Goal: Feedback & Contribution: Contribute content

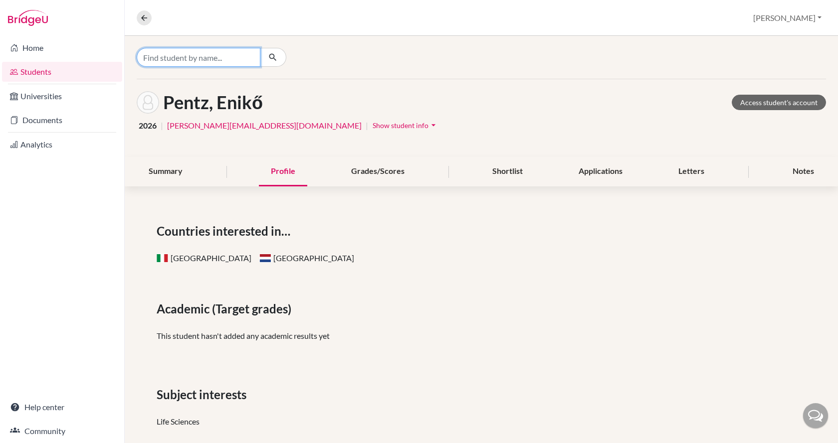
click at [198, 57] on input "Find student by name..." at bounding box center [199, 57] width 124 height 19
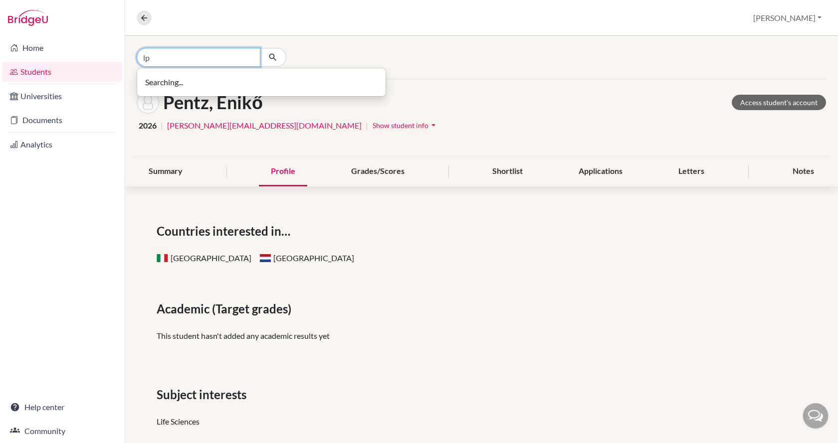
type input "l"
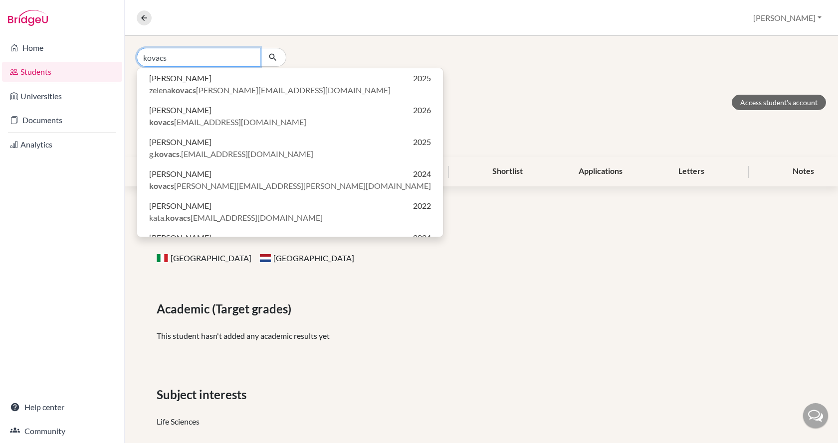
type input "kovacs"
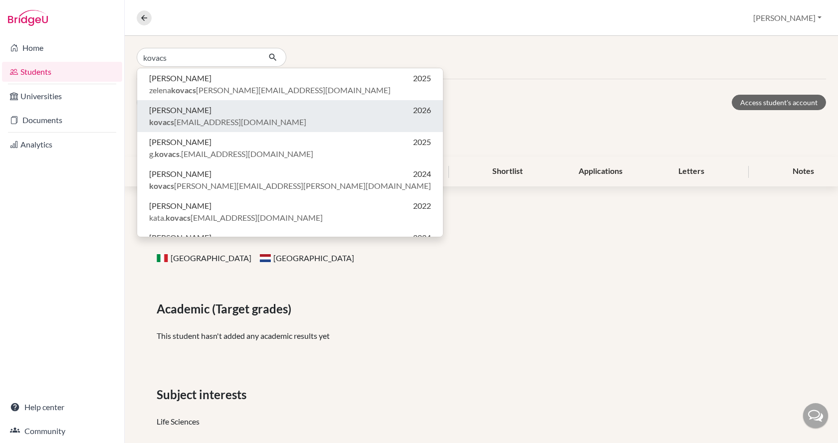
click button "Áron Kovács 2026 kovacs aron779@gmail.com" at bounding box center [290, 180] width 306 height 32
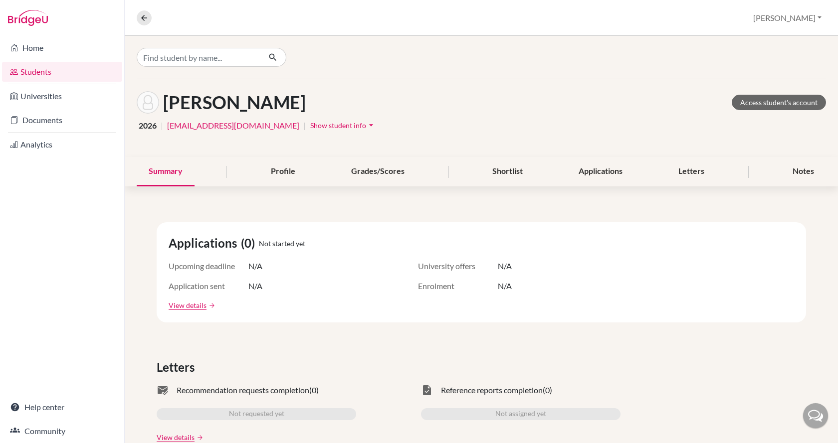
scroll to position [50, 0]
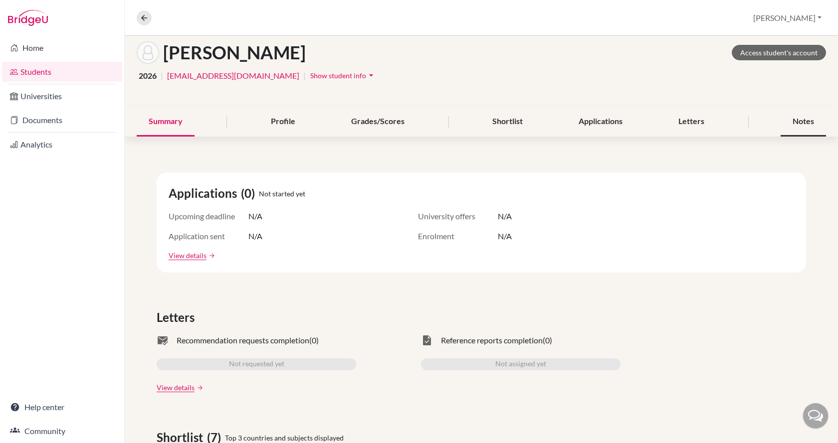
click at [793, 127] on div "Notes" at bounding box center [802, 121] width 45 height 29
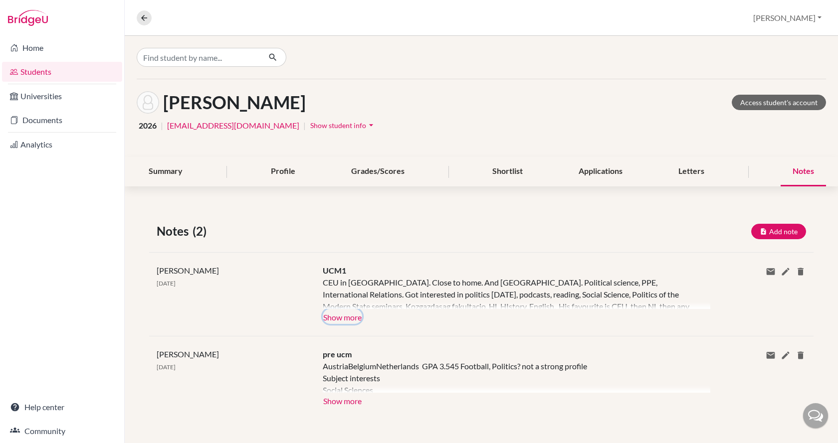
click at [329, 313] on button "Show more" at bounding box center [342, 316] width 39 height 15
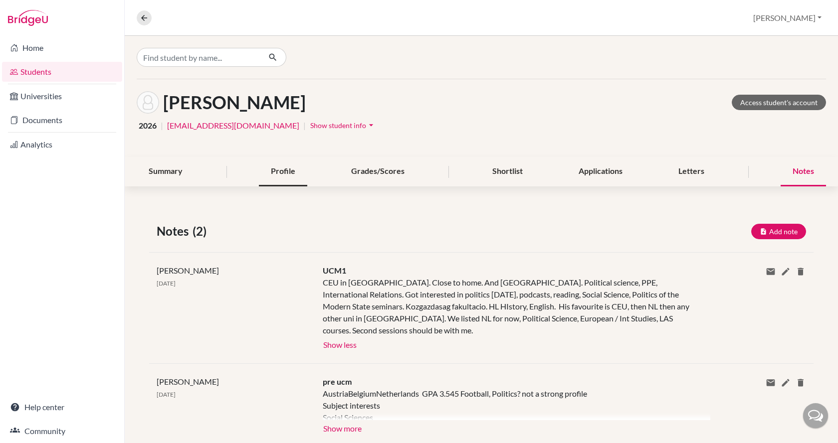
click at [288, 176] on div "Profile" at bounding box center [283, 171] width 48 height 29
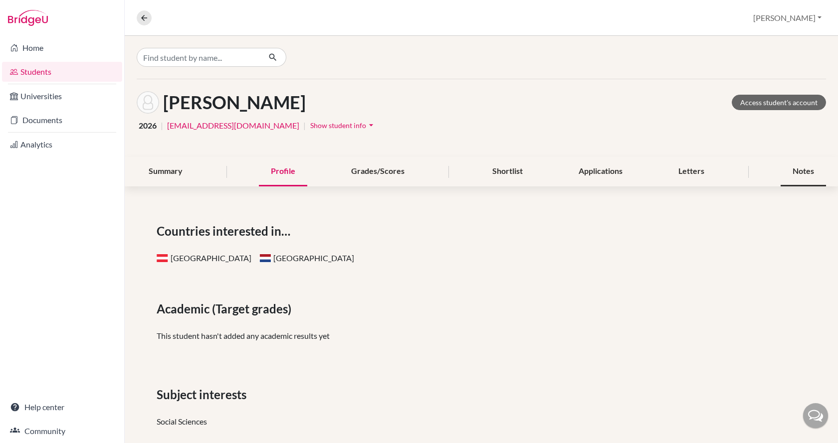
click at [780, 175] on div "Notes" at bounding box center [802, 171] width 45 height 29
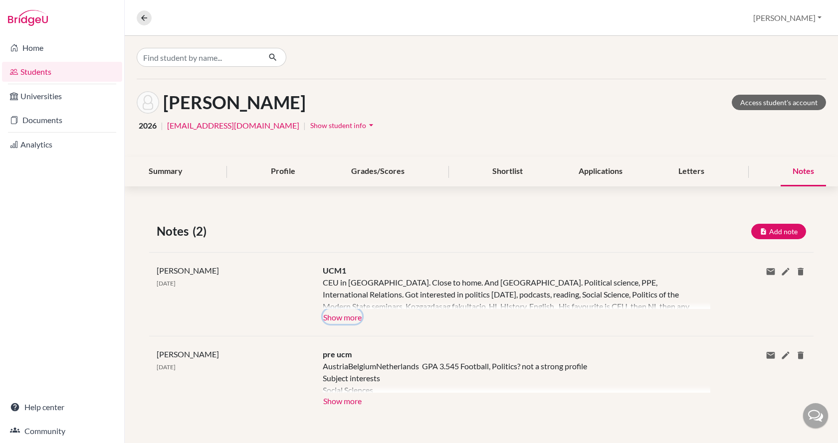
click at [345, 316] on button "Show more" at bounding box center [342, 316] width 39 height 15
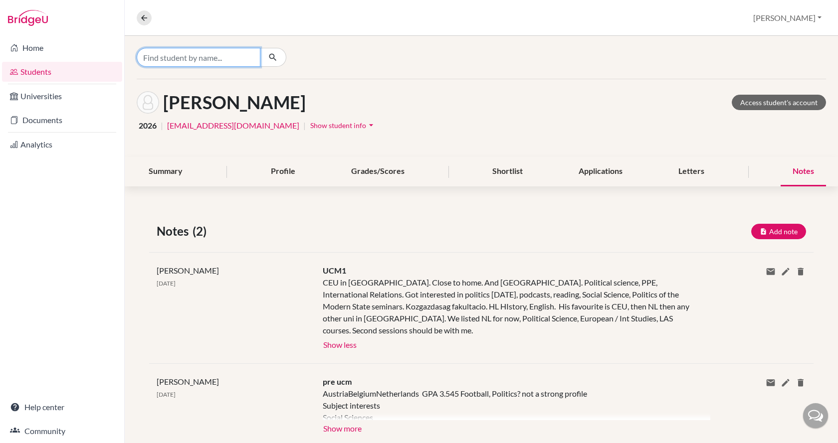
click at [221, 57] on input "Find student by name..." at bounding box center [199, 57] width 124 height 19
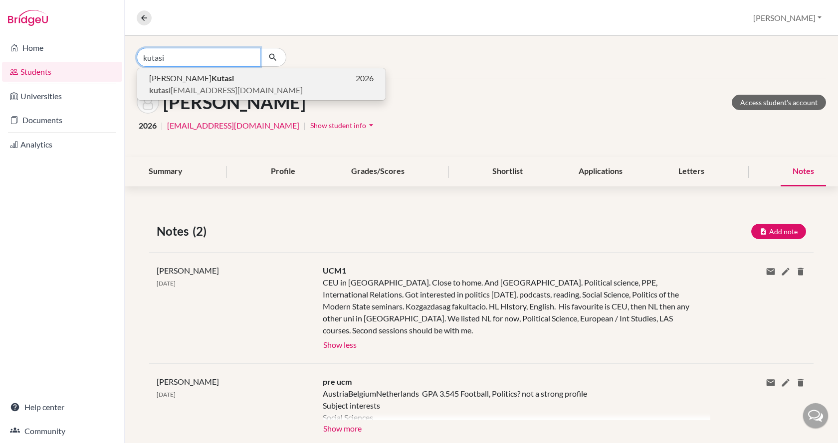
type input "kutasi"
click at [219, 82] on p "Sára Kutasi 2026" at bounding box center [261, 78] width 224 height 12
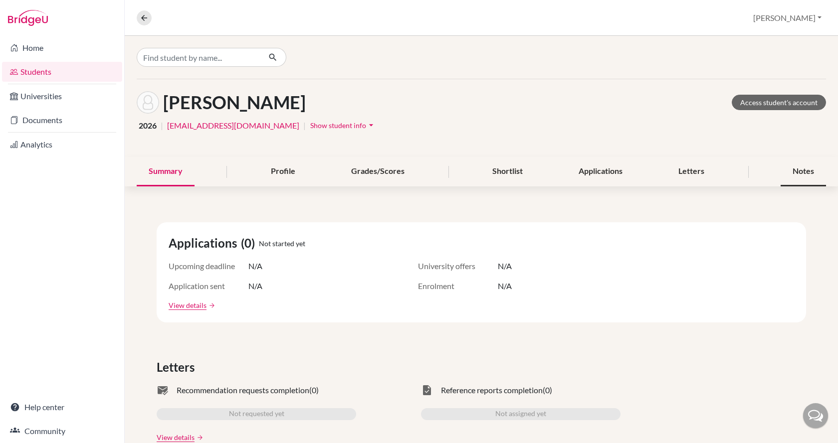
click at [780, 173] on div "Notes" at bounding box center [802, 171] width 45 height 29
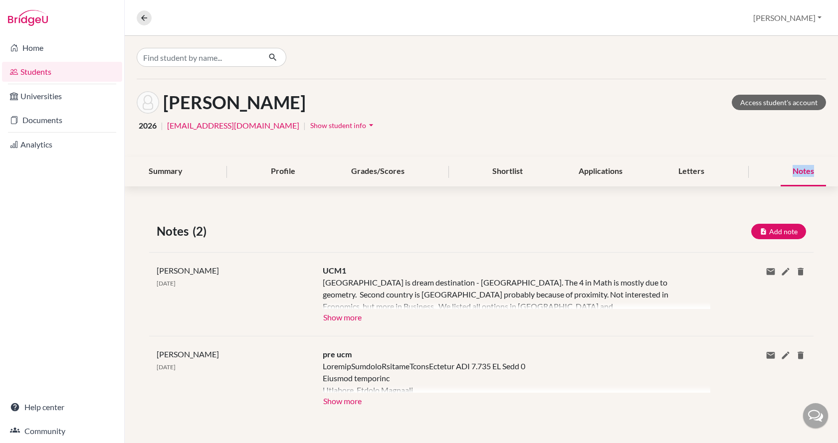
click at [780, 173] on div "Notes" at bounding box center [802, 171] width 45 height 29
click at [349, 315] on button "Show more" at bounding box center [342, 316] width 39 height 15
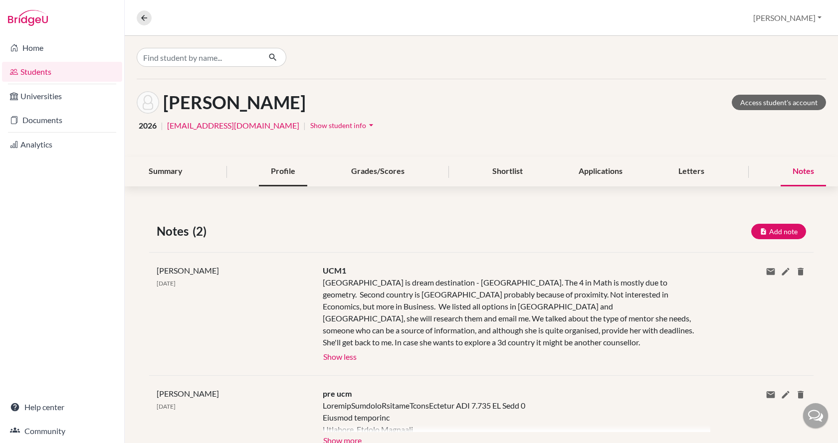
click at [269, 168] on div "Profile" at bounding box center [283, 171] width 48 height 29
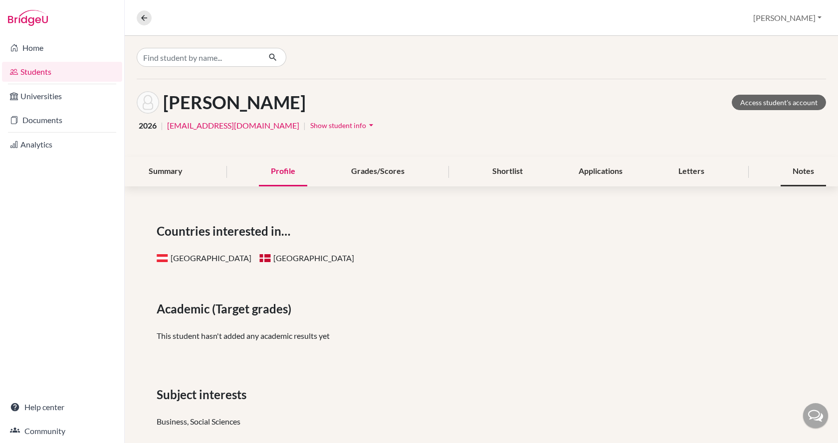
click at [809, 181] on div "Notes" at bounding box center [802, 171] width 45 height 29
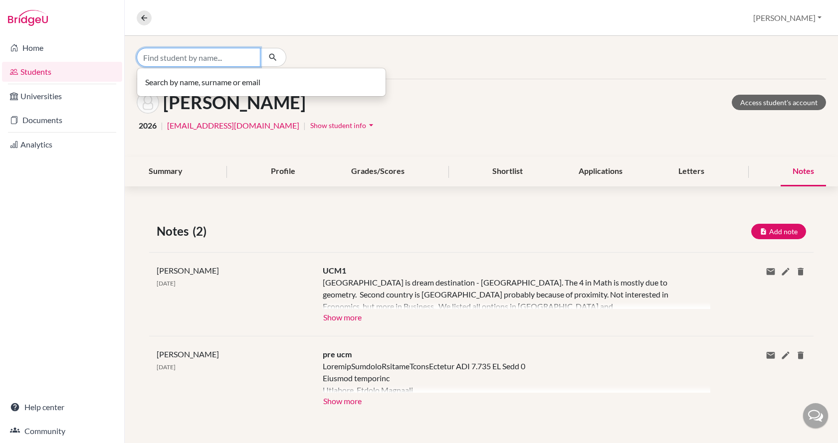
click at [193, 55] on input "Find student by name..." at bounding box center [199, 57] width 124 height 19
type input "katzer"
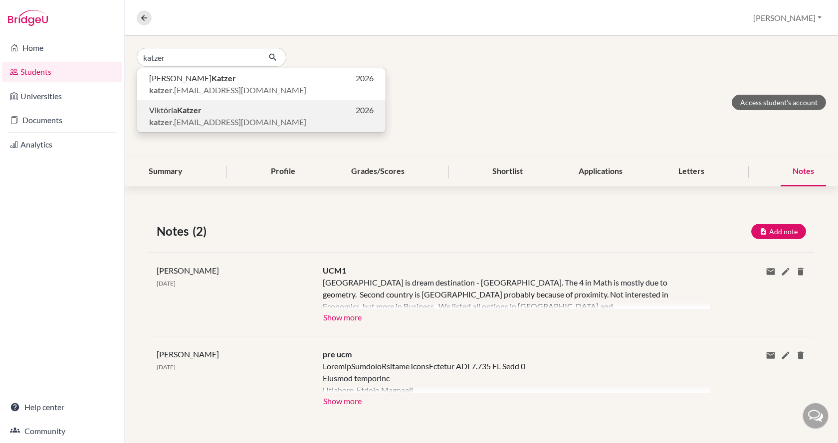
click at [192, 104] on button "Viktória Katzer 2026 katzer .viki@gmail.com" at bounding box center [261, 116] width 248 height 32
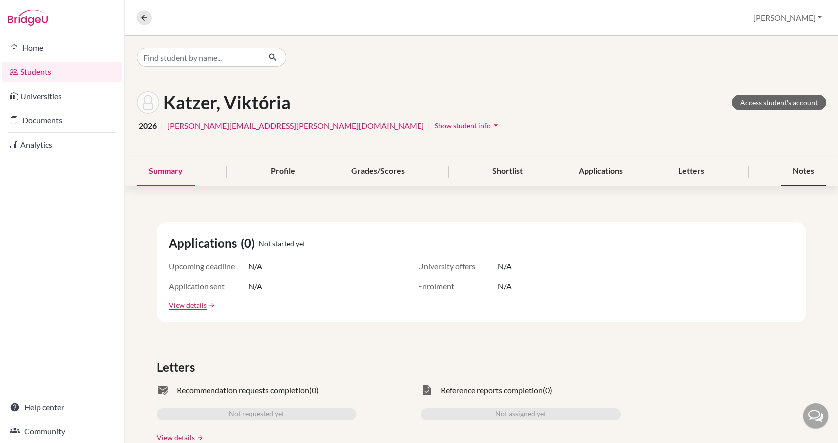
click at [801, 179] on div "Notes" at bounding box center [802, 171] width 45 height 29
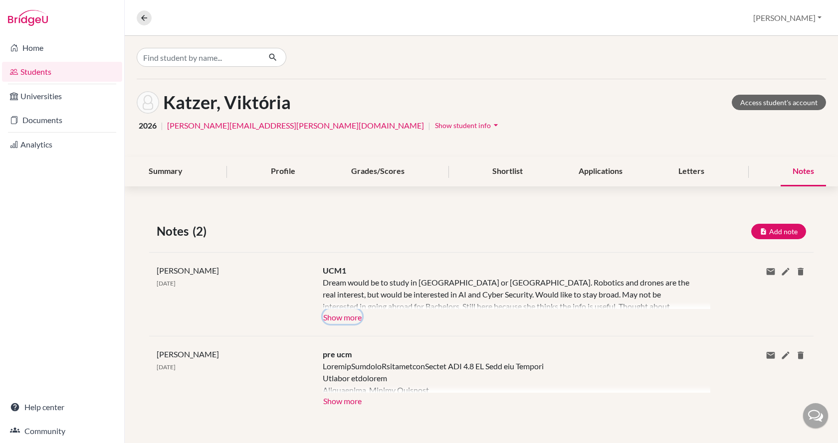
click at [341, 317] on button "Show more" at bounding box center [342, 316] width 39 height 15
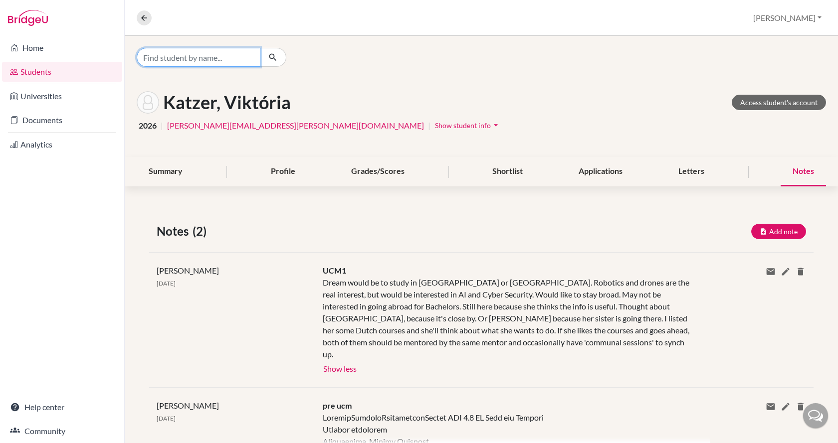
click at [191, 56] on input "Find student by name..." at bounding box center [199, 57] width 124 height 19
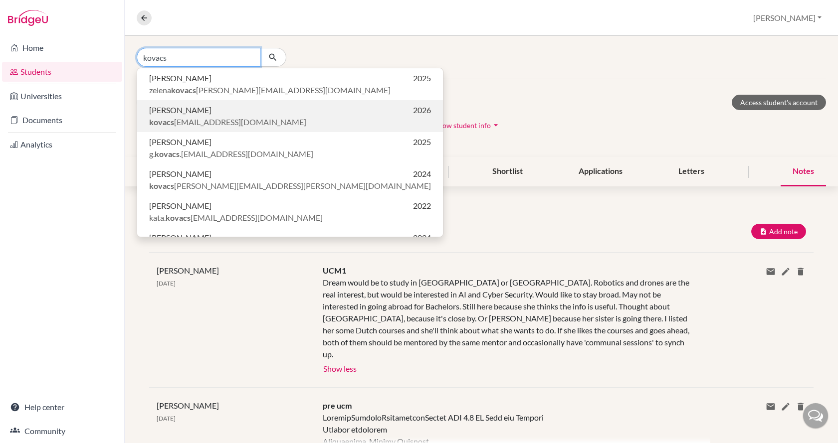
type input "kovacs"
click at [194, 124] on span "kovacs aron779@gmail.com" at bounding box center [227, 122] width 157 height 12
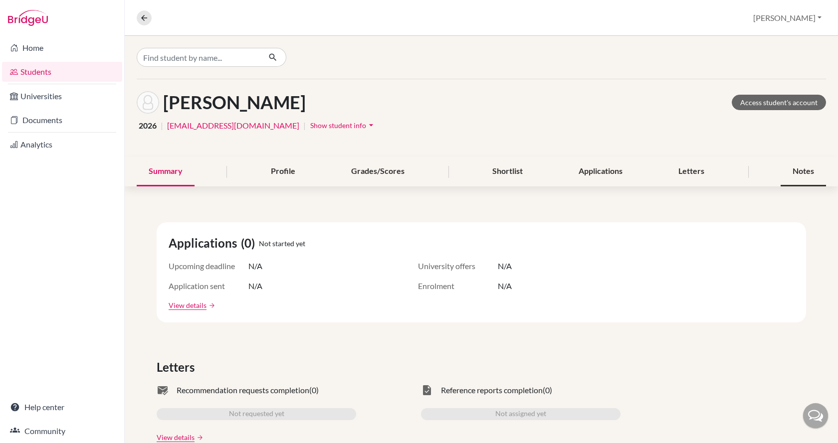
click at [783, 172] on div "Notes" at bounding box center [802, 171] width 45 height 29
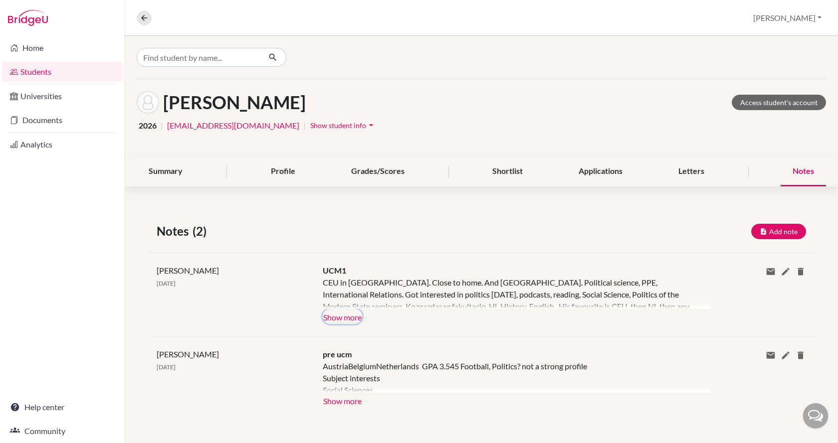
click at [344, 319] on button "Show more" at bounding box center [342, 316] width 39 height 15
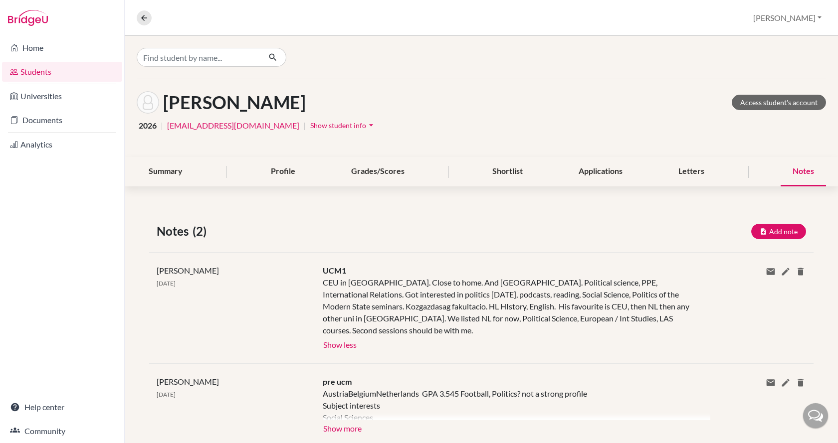
click at [310, 126] on span "Show student info" at bounding box center [338, 125] width 56 height 8
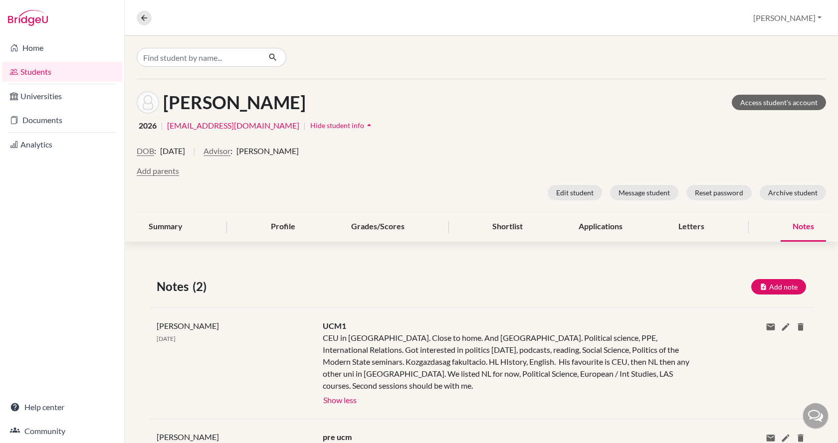
click at [310, 126] on span "Hide student info" at bounding box center [337, 125] width 54 height 8
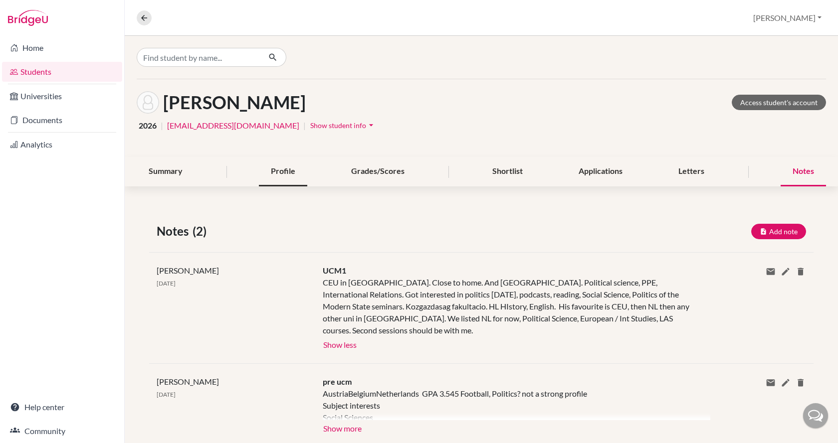
click at [273, 181] on div "Profile" at bounding box center [283, 171] width 48 height 29
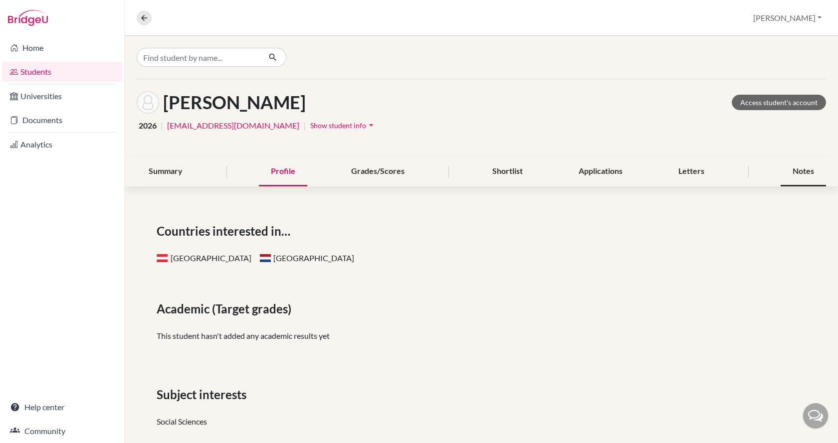
click at [780, 176] on div "Notes" at bounding box center [802, 171] width 45 height 29
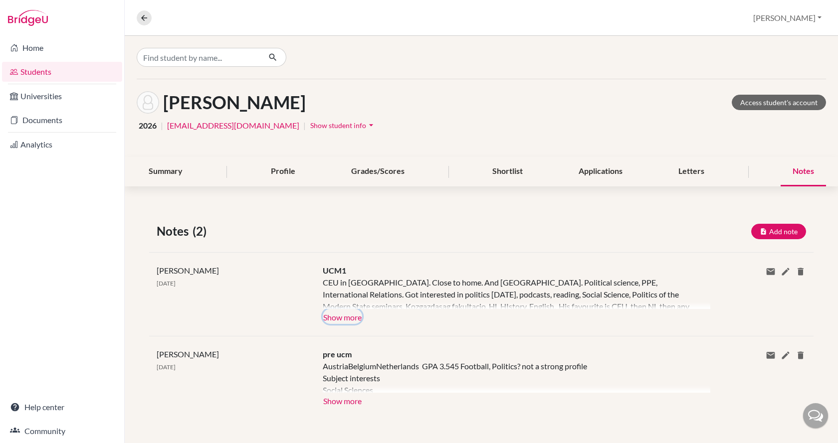
click at [349, 313] on button "Show more" at bounding box center [342, 316] width 39 height 15
click at [349, 309] on div "CEU in [GEOGRAPHIC_DATA]. Close to home. And [GEOGRAPHIC_DATA]. Political scien…" at bounding box center [509, 293] width 372 height 32
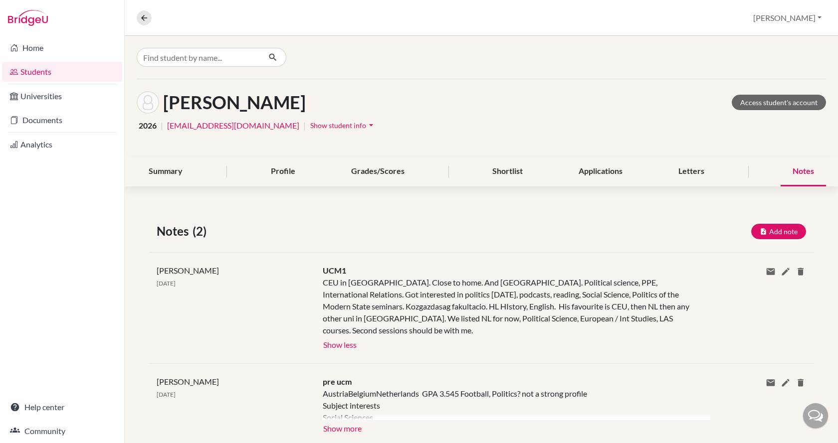
click at [393, 330] on div "CEU in [GEOGRAPHIC_DATA]. Close to home. And [GEOGRAPHIC_DATA]. Political scien…" at bounding box center [509, 307] width 372 height 60
click at [96, 228] on div "Home Students Universities Documents Analytics Help center Community" at bounding box center [62, 239] width 124 height 407
click at [770, 229] on button "Add note" at bounding box center [778, 231] width 55 height 15
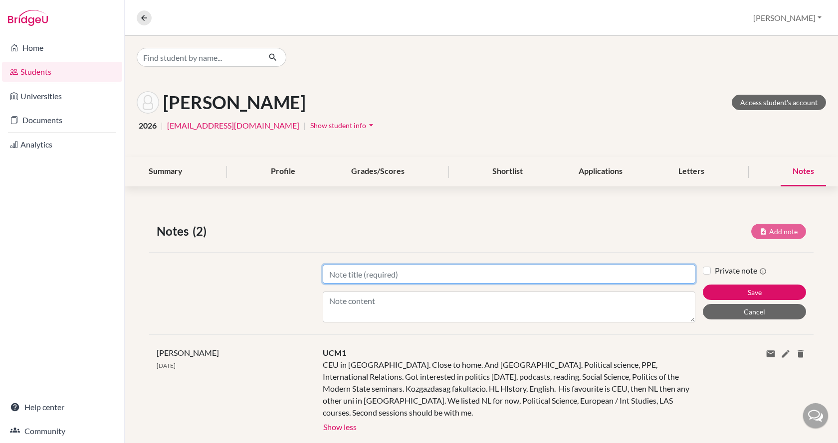
click at [532, 282] on input "Title" at bounding box center [509, 274] width 372 height 19
type input "UCM2"
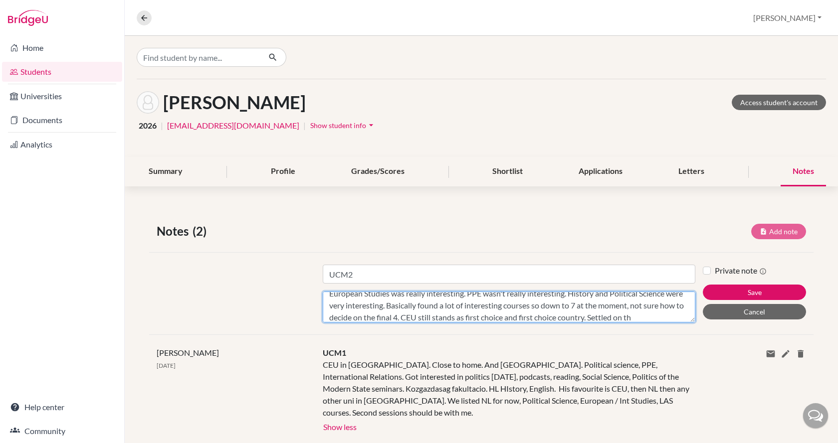
scroll to position [19, 0]
type textarea "European Studies was really interesting. PPE wasn't really interesting. History…"
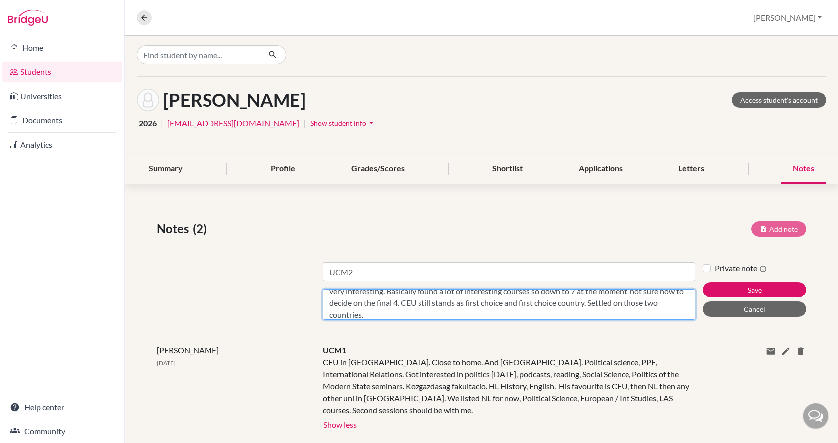
scroll to position [0, 0]
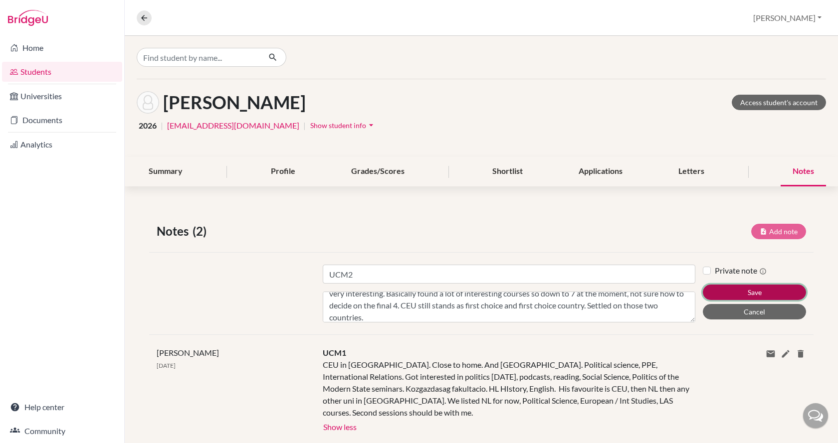
click at [732, 286] on button "Save" at bounding box center [754, 292] width 103 height 15
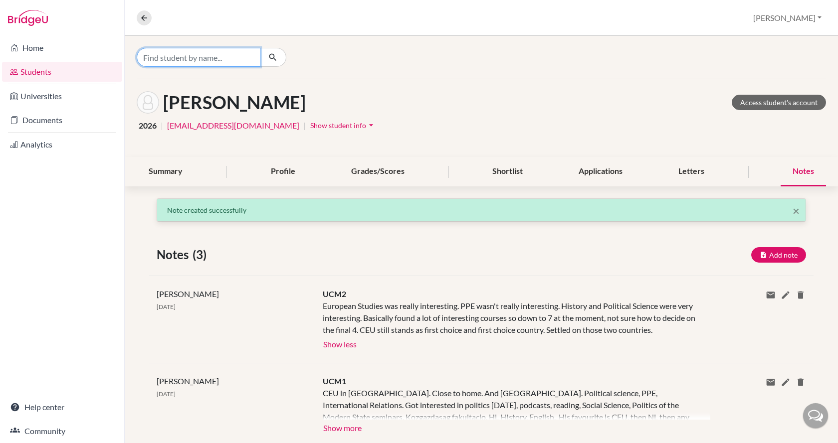
click at [209, 56] on input "Find student by name..." at bounding box center [199, 57] width 124 height 19
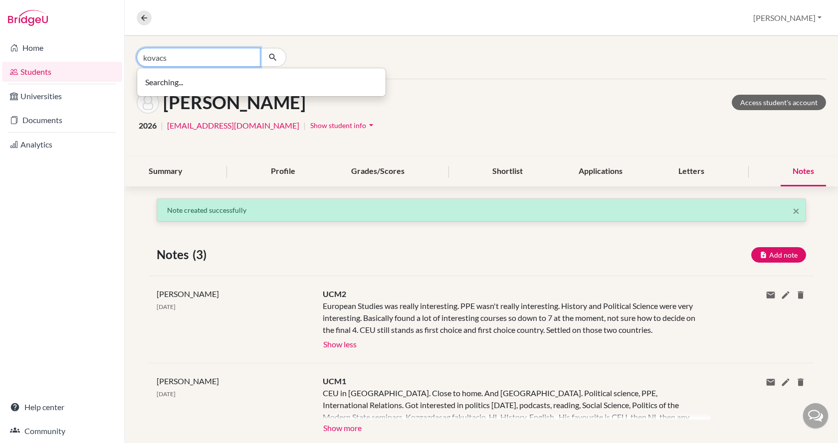
type input "kovacs"
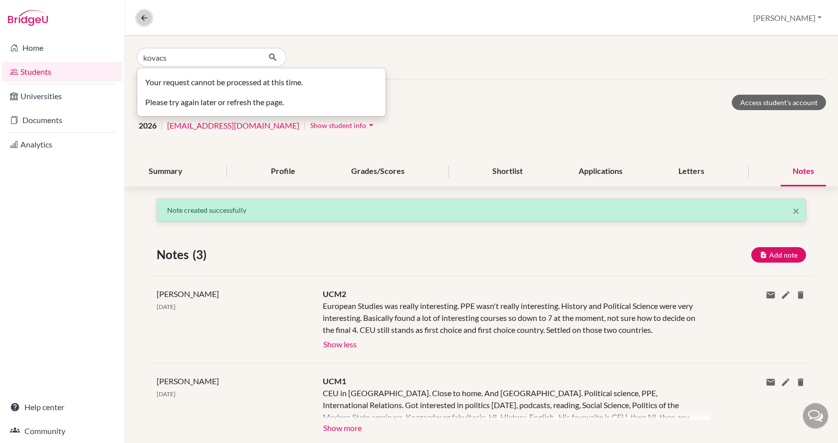
click at [144, 13] on icon at bounding box center [144, 17] width 9 height 9
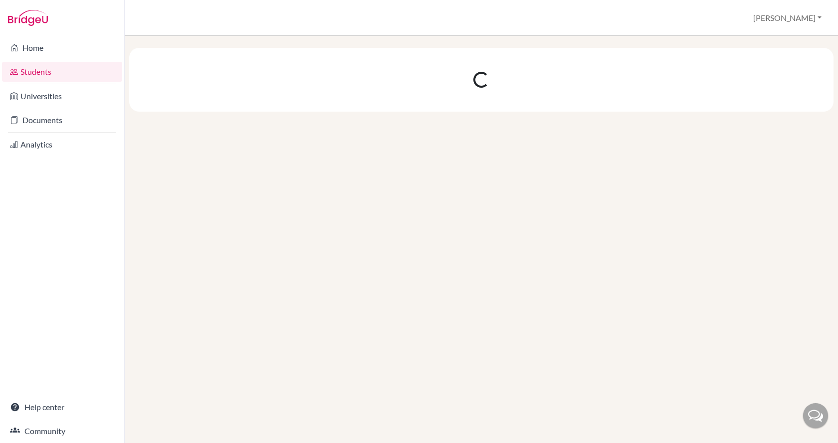
click at [61, 62] on link "Students" at bounding box center [62, 72] width 120 height 20
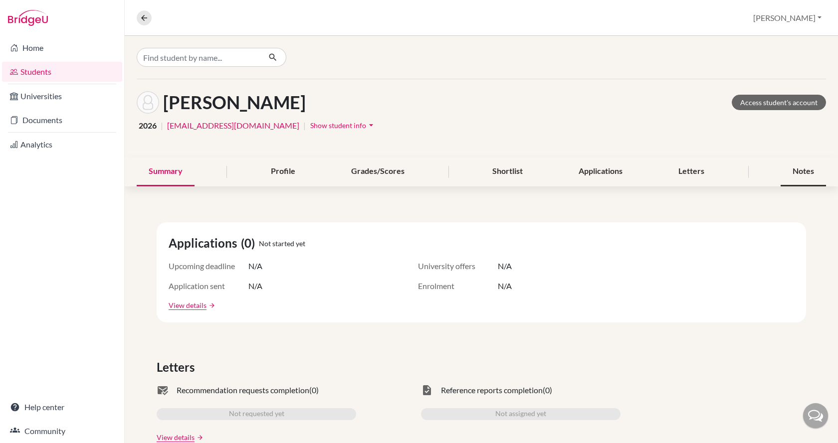
click at [792, 167] on div "Notes" at bounding box center [802, 171] width 45 height 29
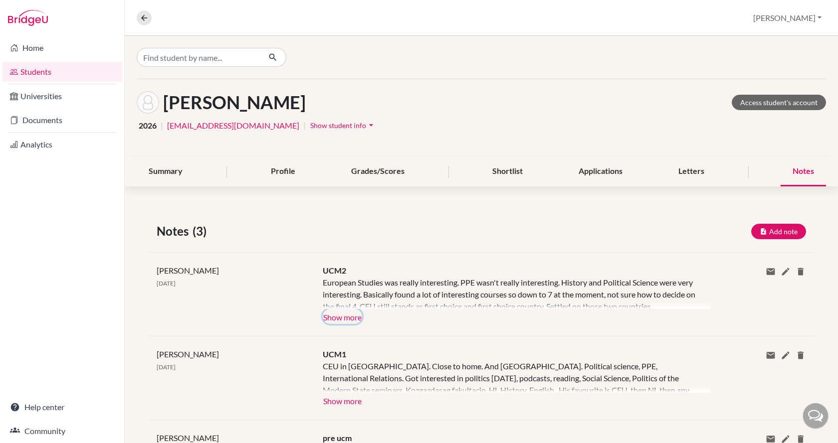
click at [345, 320] on button "Show more" at bounding box center [342, 316] width 39 height 15
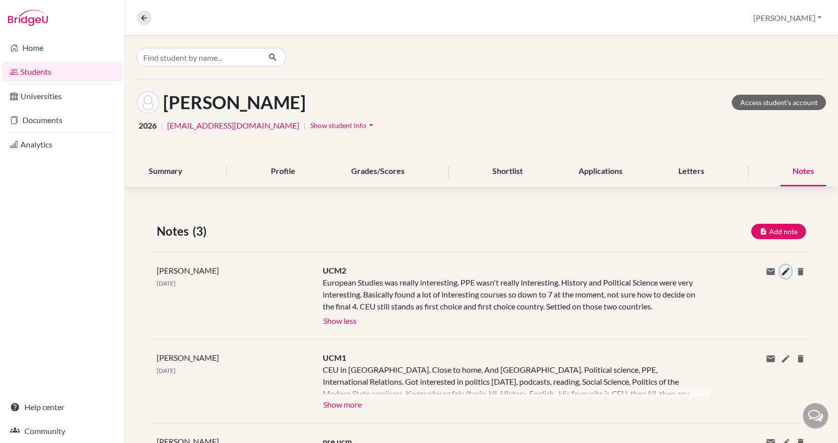
click at [780, 270] on icon at bounding box center [785, 272] width 10 height 10
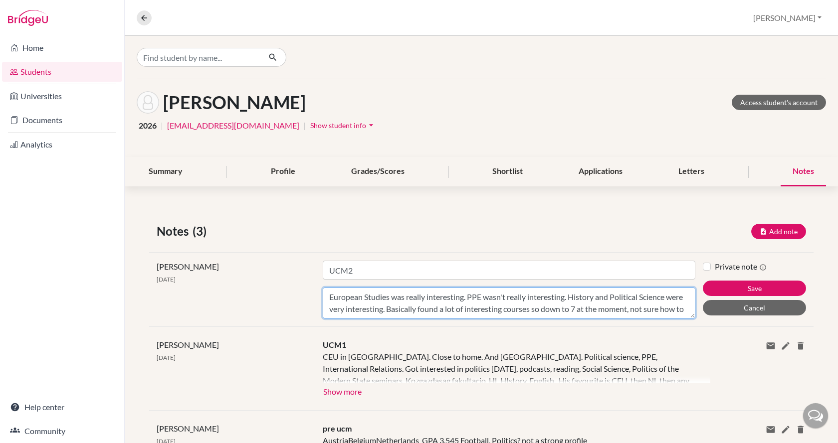
click at [659, 303] on textarea "European Studies was really interesting. PPE wasn't really interesting. History…" at bounding box center [509, 303] width 372 height 31
click at [563, 305] on textarea "European Studies was really interesting. PPE wasn't really interesting. History…" at bounding box center [509, 303] width 372 height 31
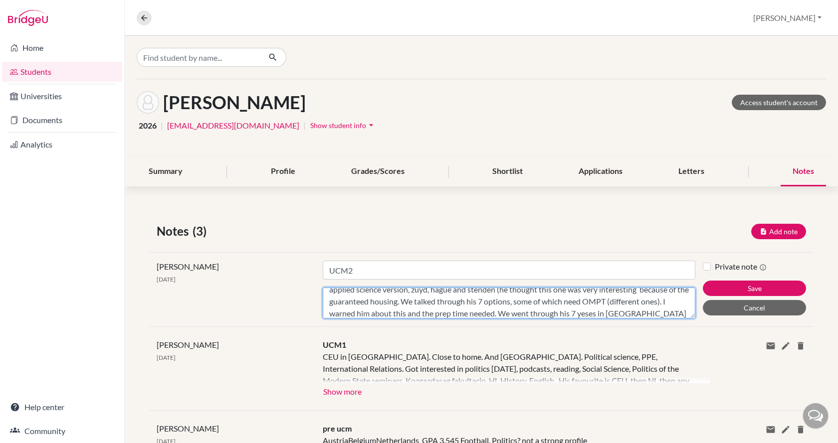
scroll to position [67, 0]
type textarea "European Studies was really interesting. PPE wasn't really interesting. History…"
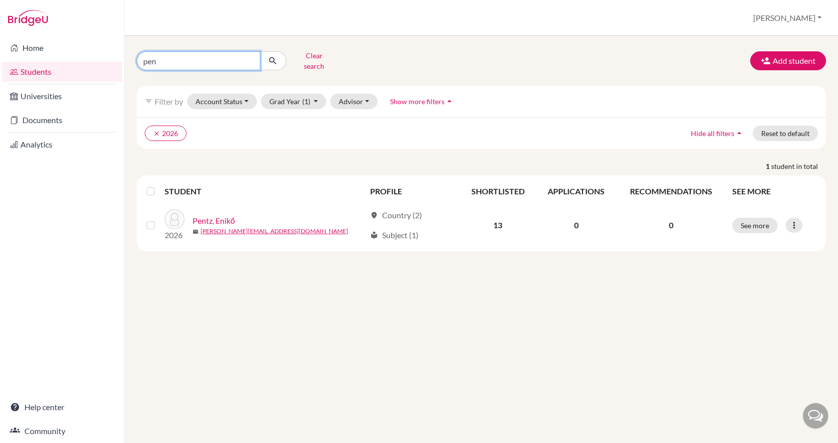
drag, startPoint x: 171, startPoint y: 55, endPoint x: 129, endPoint y: 59, distance: 42.6
click at [129, 59] on div "pen Clear search Add student filter_list Filter by Account Status Active accoun…" at bounding box center [481, 239] width 713 height 407
type input "kovacs"
click button "submit" at bounding box center [273, 60] width 26 height 19
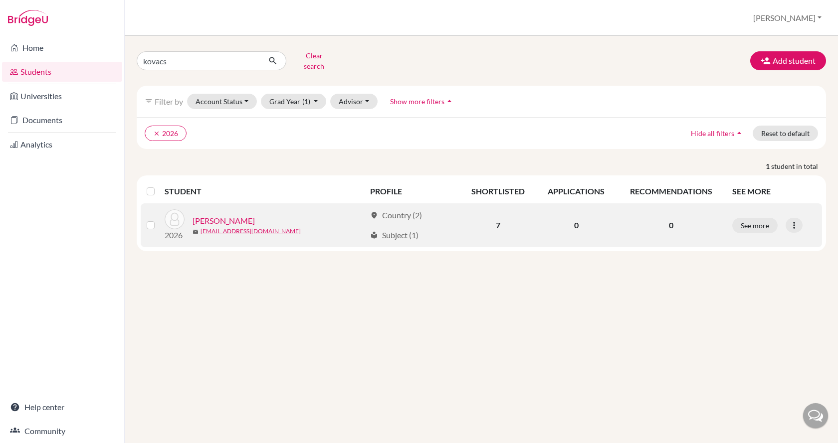
click at [238, 215] on div "[PERSON_NAME]" at bounding box center [278, 221] width 173 height 12
click at [220, 215] on link "[PERSON_NAME]" at bounding box center [223, 221] width 62 height 12
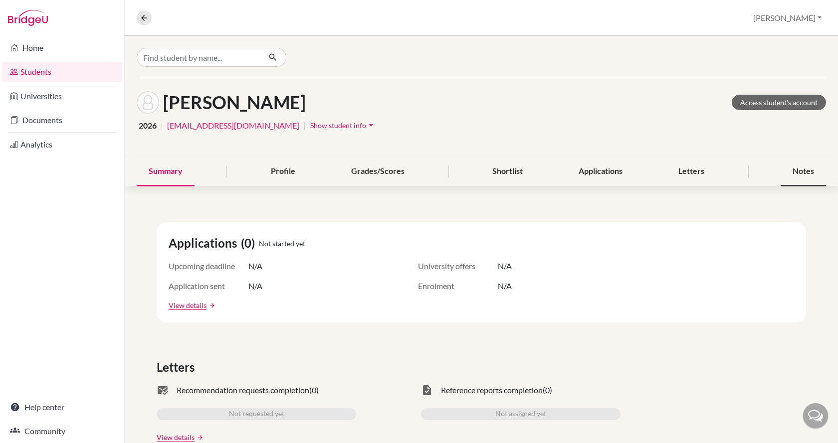
click at [811, 176] on div "Notes" at bounding box center [802, 171] width 45 height 29
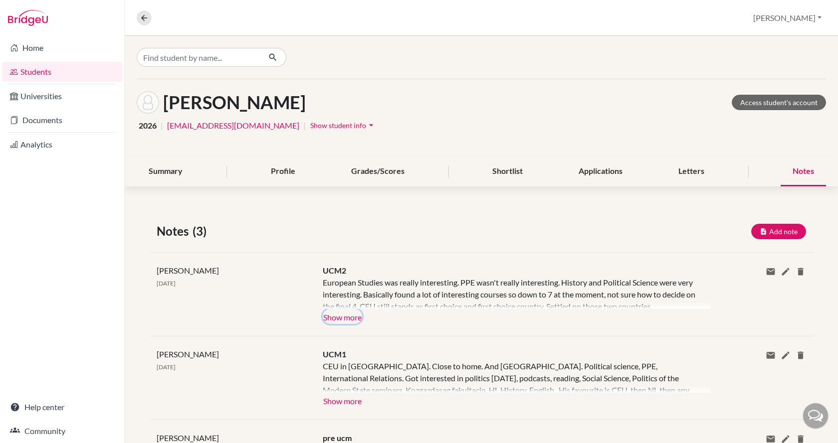
click at [348, 313] on button "Show more" at bounding box center [342, 316] width 39 height 15
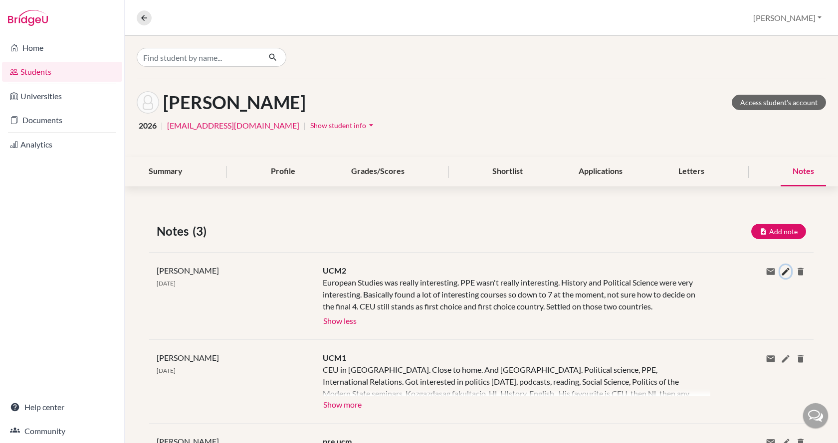
click at [780, 272] on icon at bounding box center [785, 272] width 10 height 10
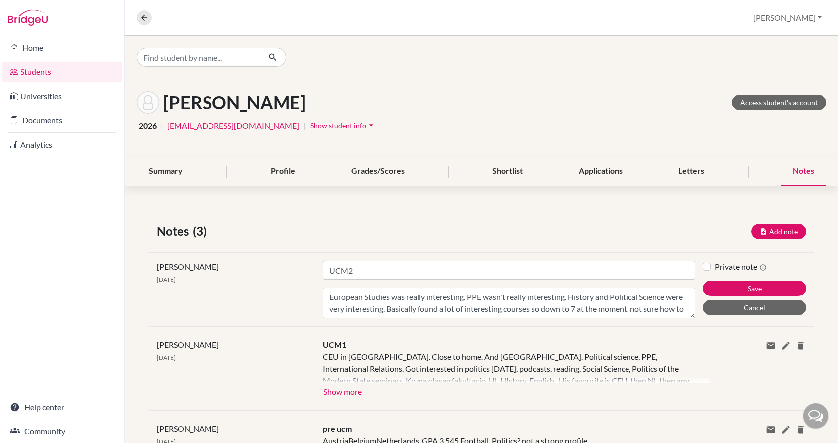
click at [775, 272] on div "Private note" at bounding box center [754, 267] width 103 height 12
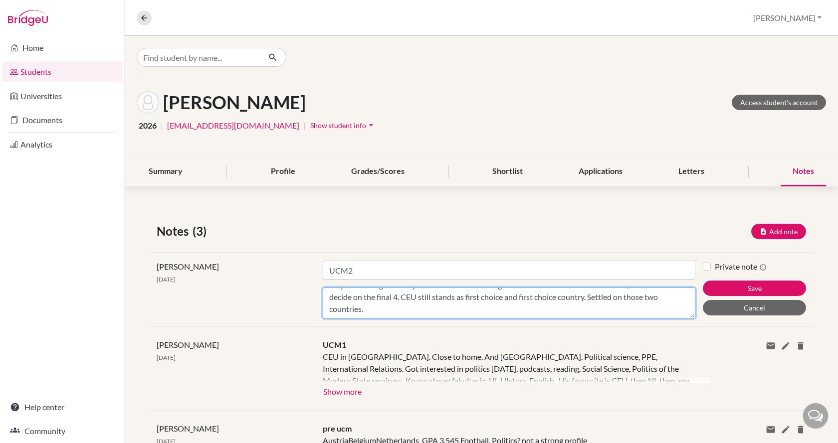
click at [539, 306] on textarea "European Studies was really interesting. PPE wasn't really interesting. History…" at bounding box center [509, 303] width 372 height 31
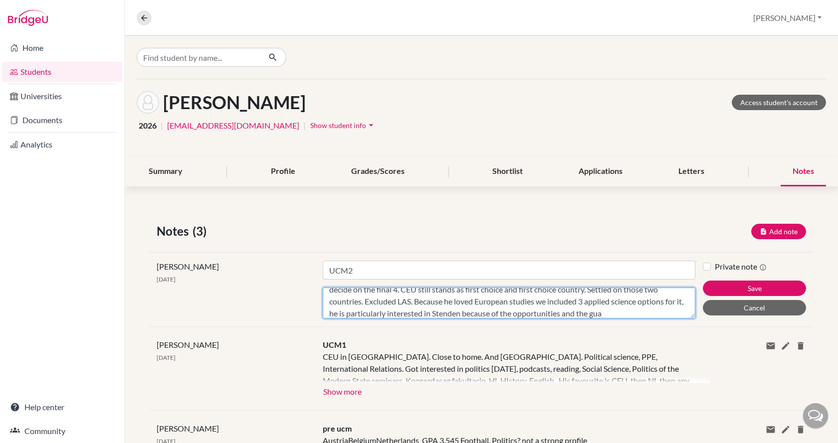
scroll to position [43, 0]
click at [610, 314] on textarea "European Studies was really interesting. PPE wasn't really interesting. History…" at bounding box center [509, 303] width 372 height 31
click at [608, 311] on textarea "European Studies was really interesting. PPE wasn't really interesting. History…" at bounding box center [509, 303] width 372 height 31
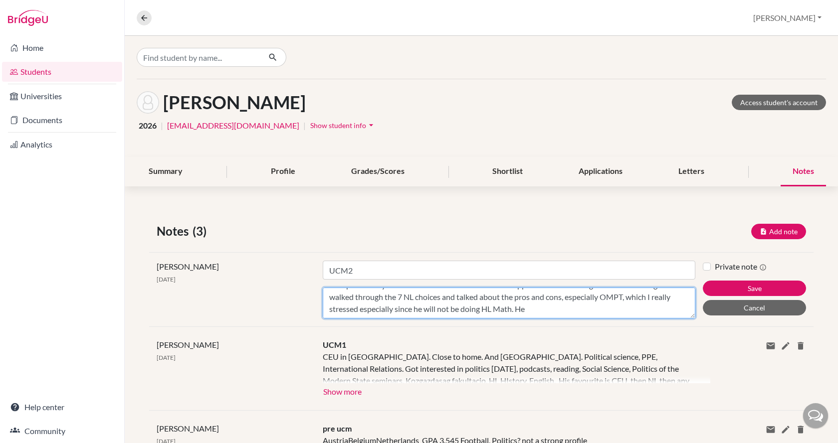
click at [658, 312] on textarea "European Studies was really interesting. PPE wasn't really interesting. History…" at bounding box center [509, 303] width 372 height 31
type textarea "European Studies was really interesting. PPE wasn't really interesting. History…"
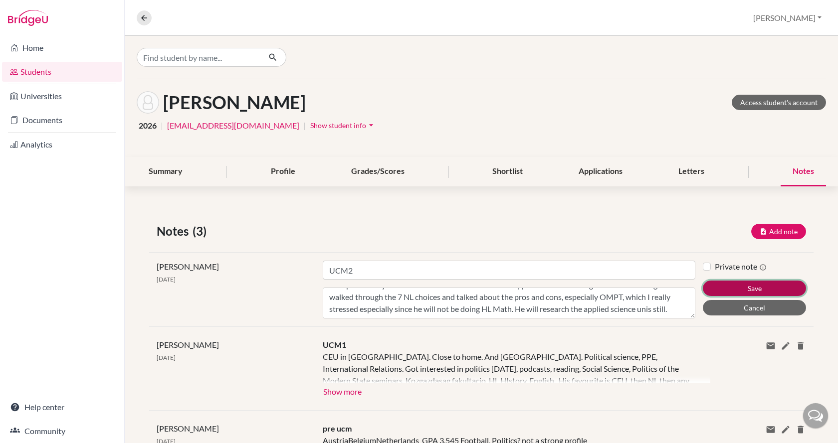
click at [735, 283] on button "Save" at bounding box center [754, 288] width 103 height 15
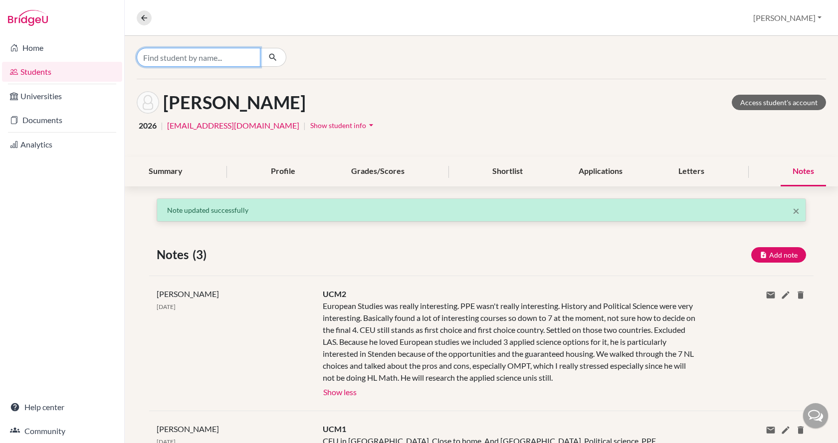
click at [169, 56] on input "Find student by name..." at bounding box center [199, 57] width 124 height 19
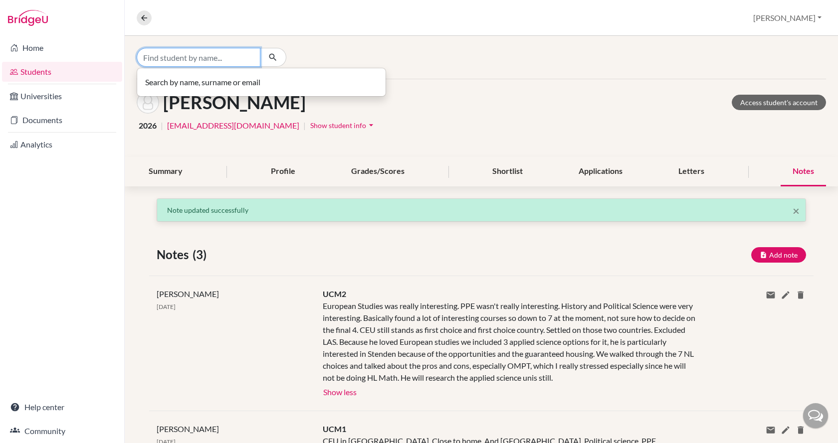
click at [169, 56] on input "Find student by name..." at bounding box center [199, 57] width 124 height 19
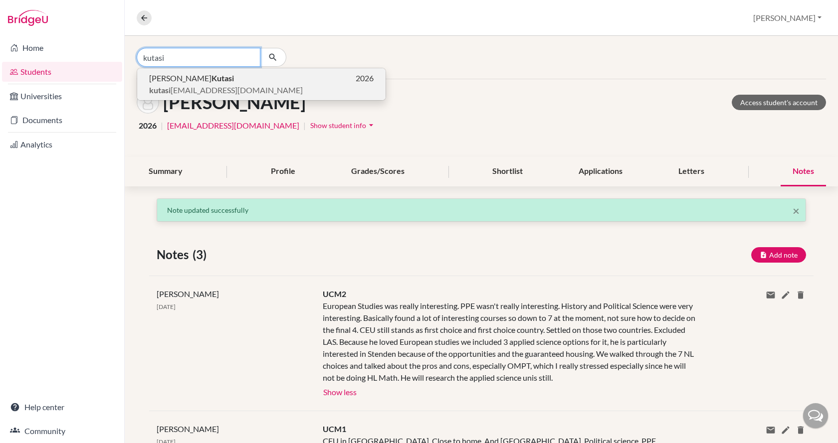
type input "kutasi"
click at [174, 87] on span "kutasi sara73@gmail.com" at bounding box center [226, 90] width 154 height 12
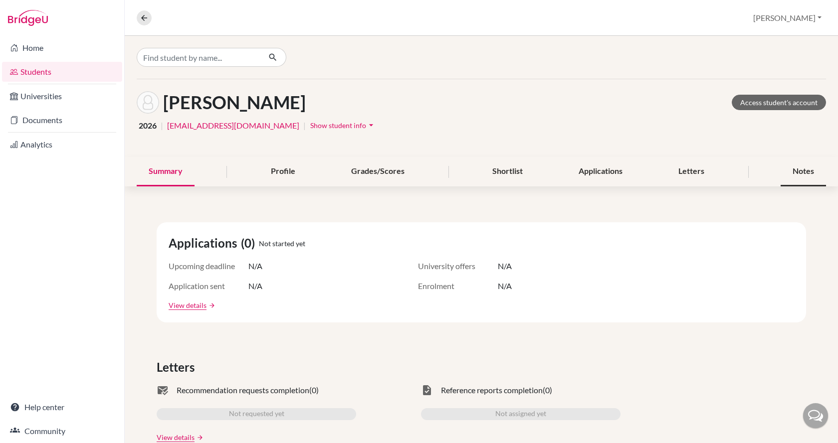
click at [792, 167] on div "Notes" at bounding box center [802, 171] width 45 height 29
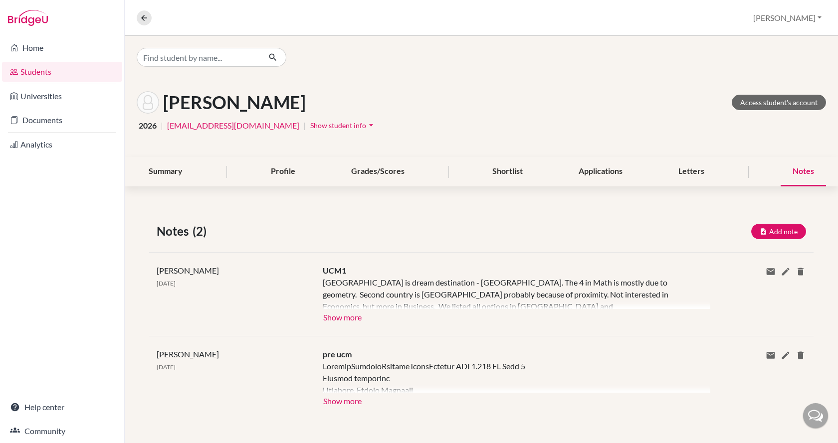
click at [792, 167] on div "Notes" at bounding box center [802, 171] width 45 height 29
click at [778, 232] on button "Add note" at bounding box center [778, 231] width 55 height 15
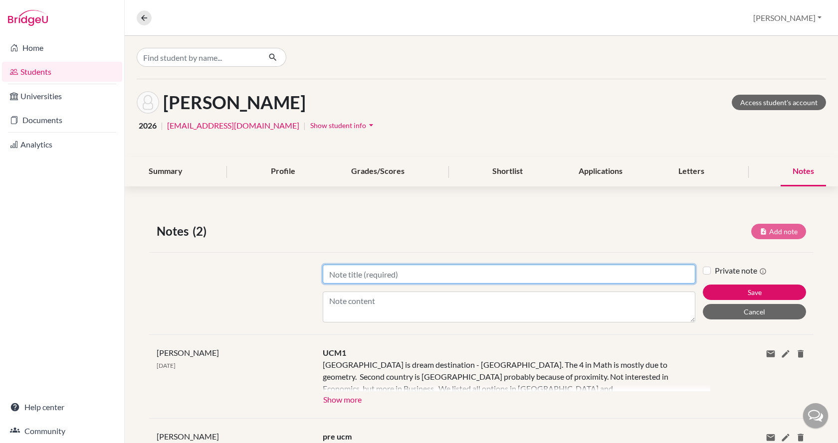
click at [392, 274] on input "Title" at bounding box center [509, 274] width 372 height 19
type input "UCM2"
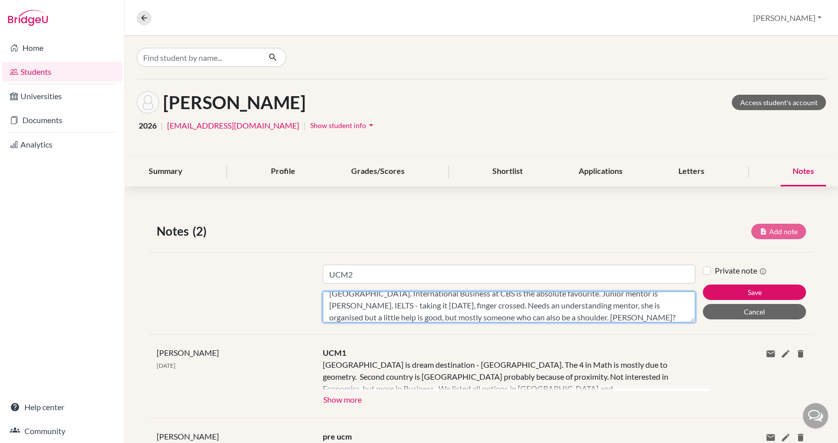
scroll to position [31, 0]
type textarea "First choice is DK, but found great options in AT, especially Krems. In the end…"
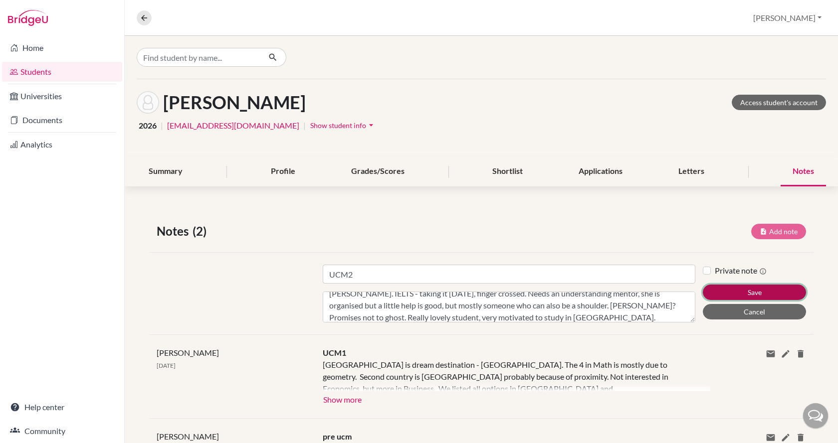
click at [718, 297] on button "Save" at bounding box center [754, 292] width 103 height 15
